Goal: Navigation & Orientation: Find specific page/section

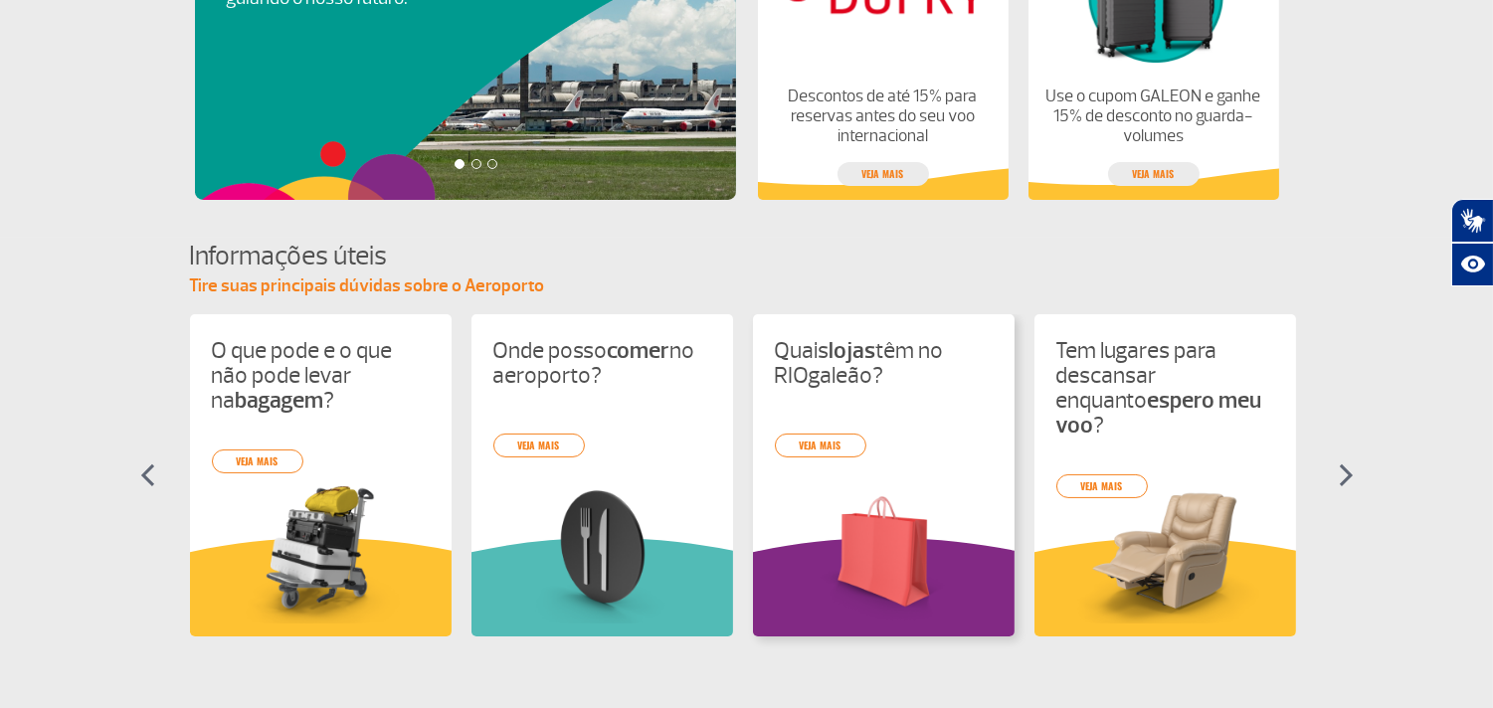
scroll to position [988, 0]
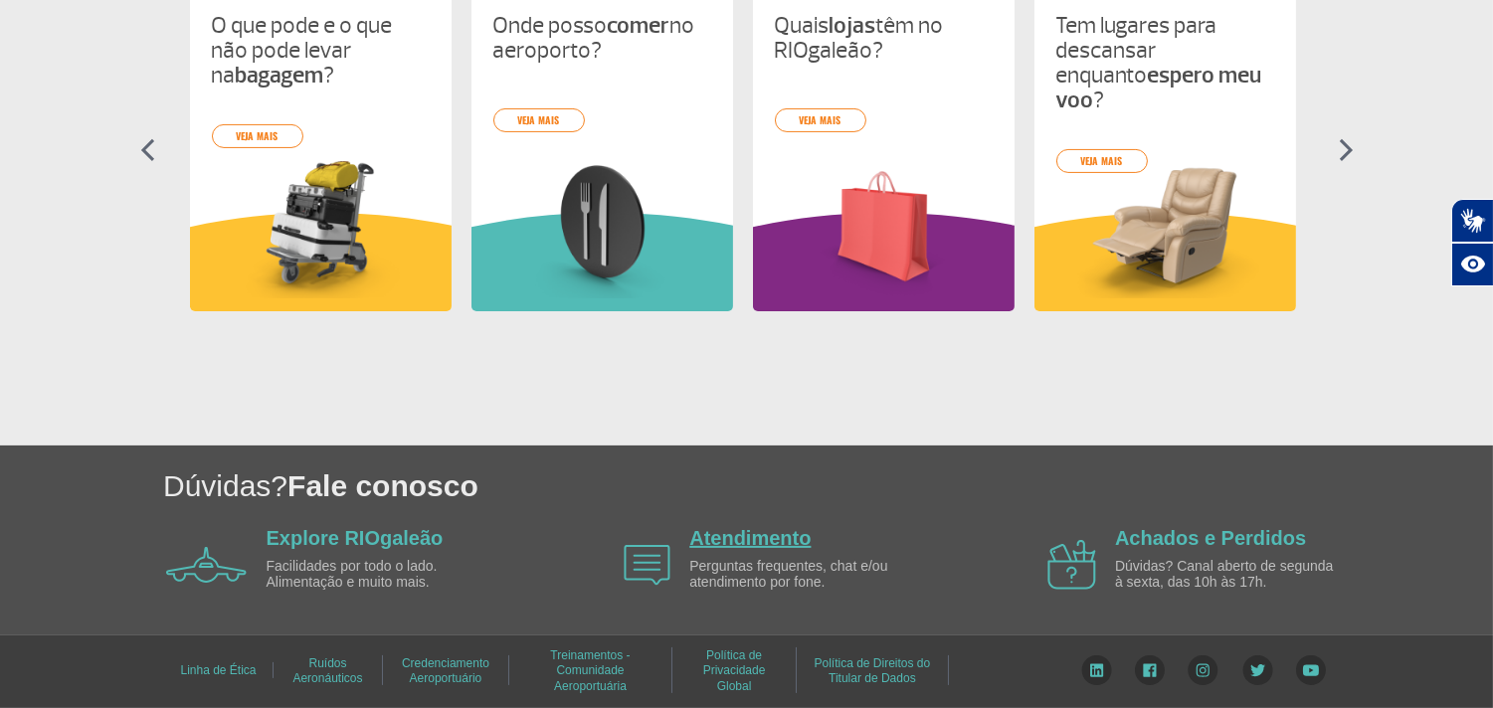
click at [783, 539] on link "Atendimento" at bounding box center [749, 538] width 121 height 22
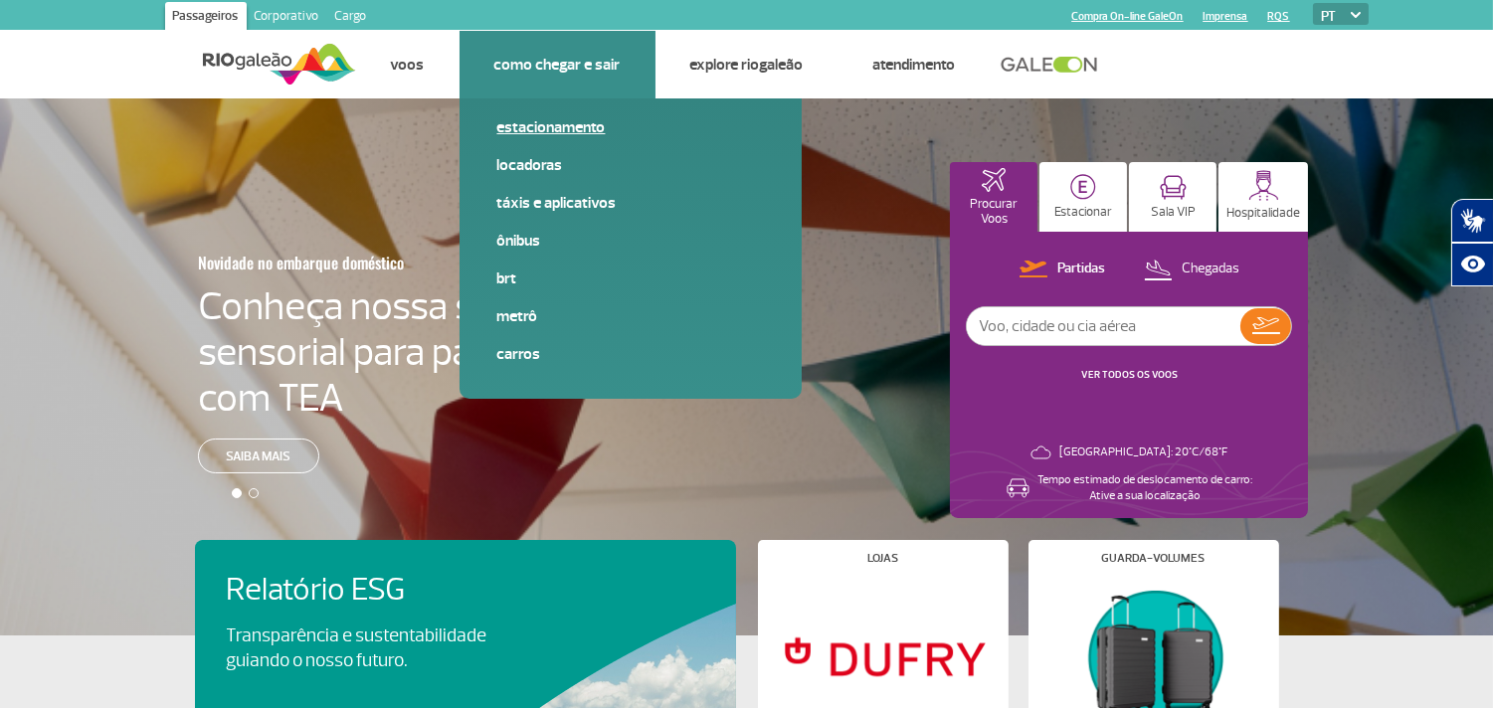
click at [534, 124] on link "Estacionamento" at bounding box center [630, 127] width 267 height 22
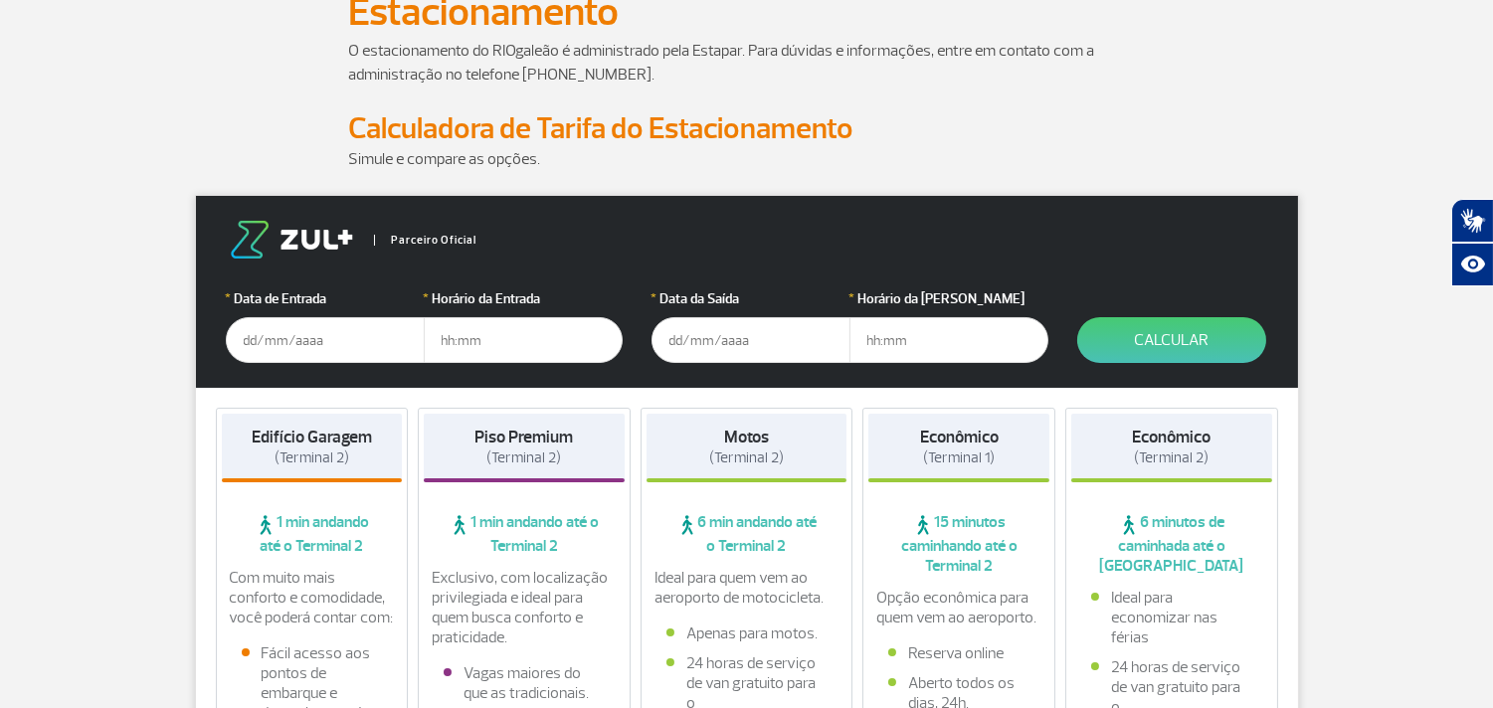
scroll to position [221, 0]
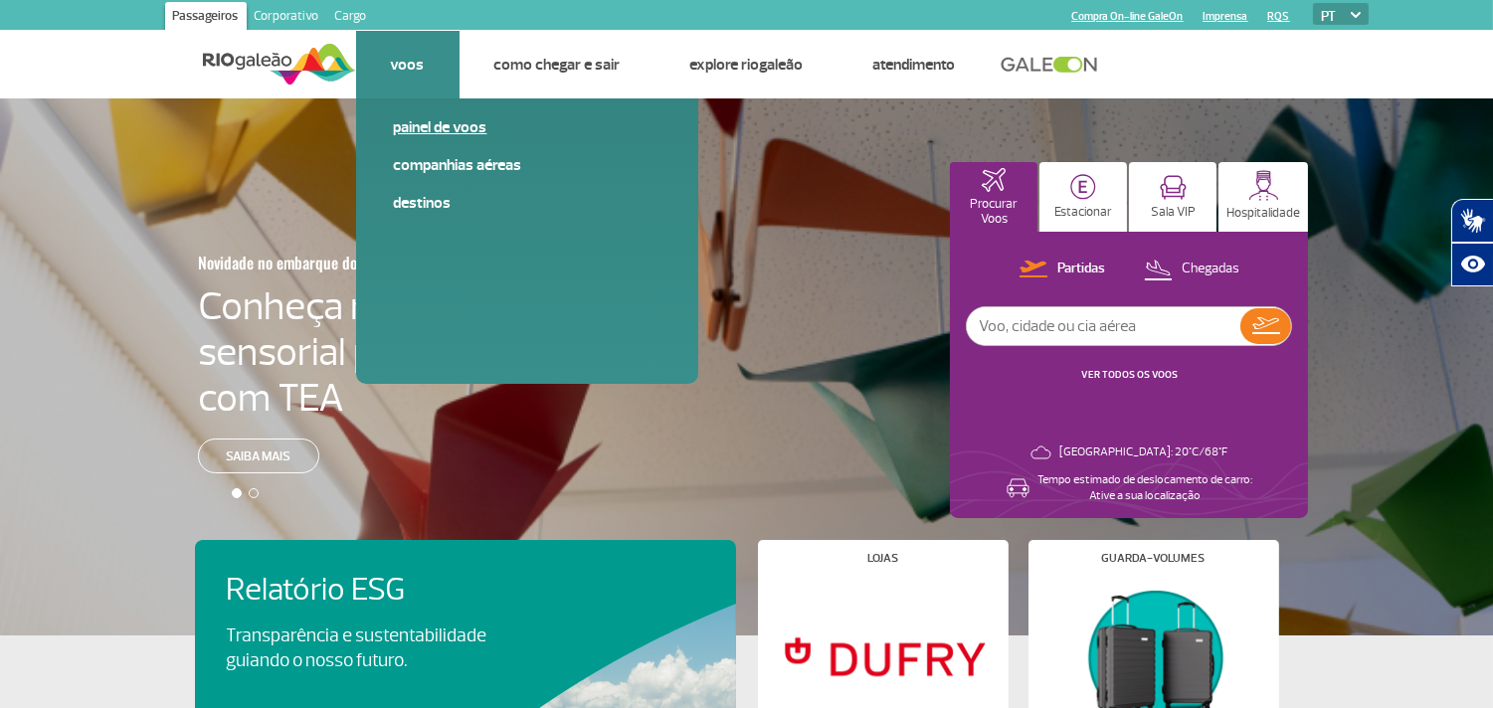
click at [414, 123] on link "Painel de voos" at bounding box center [527, 127] width 267 height 22
